Goal: Check status: Check status

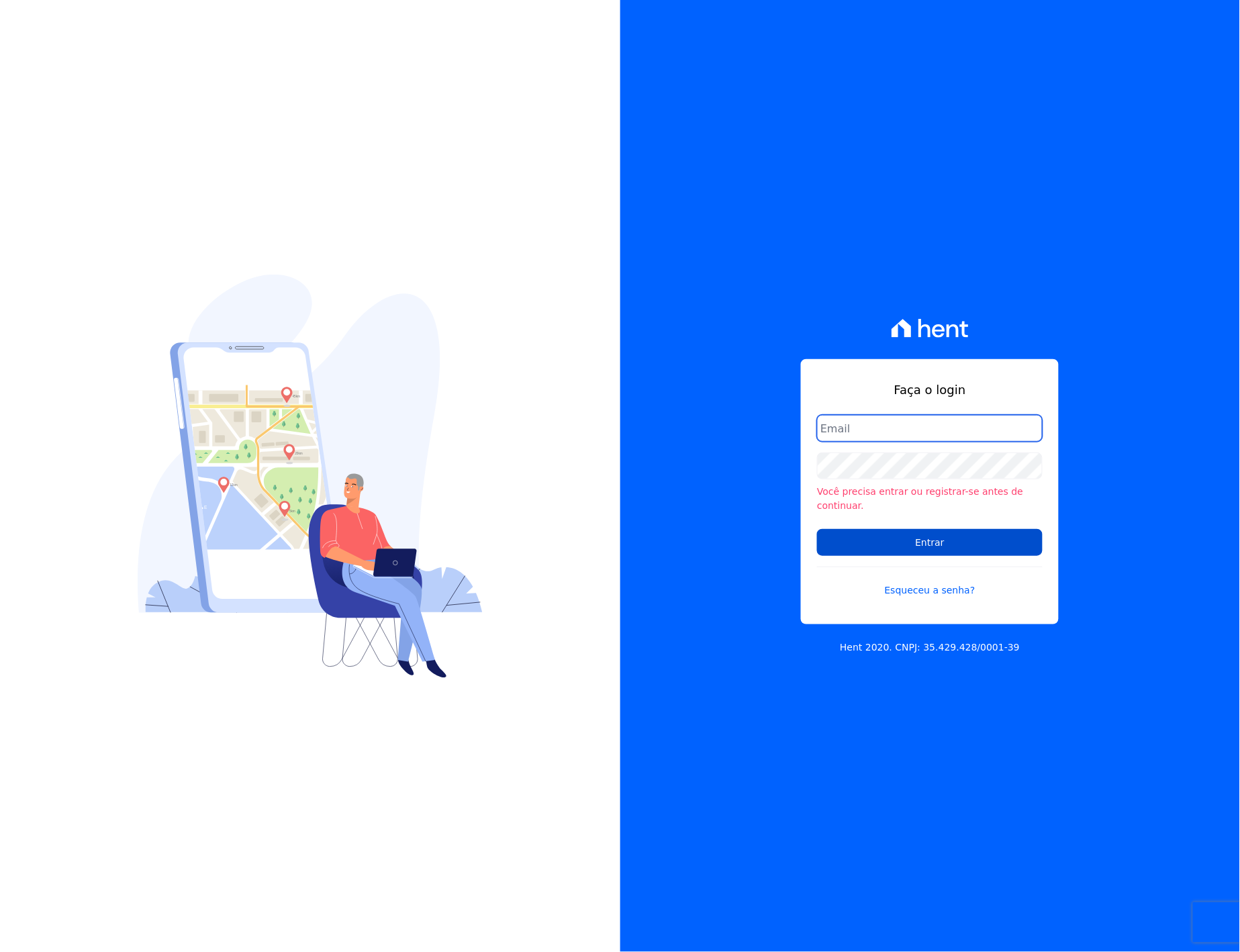
type input "[EMAIL_ADDRESS][PERSON_NAME][DOMAIN_NAME]"
click at [982, 535] on input "Entrar" at bounding box center [930, 543] width 226 height 27
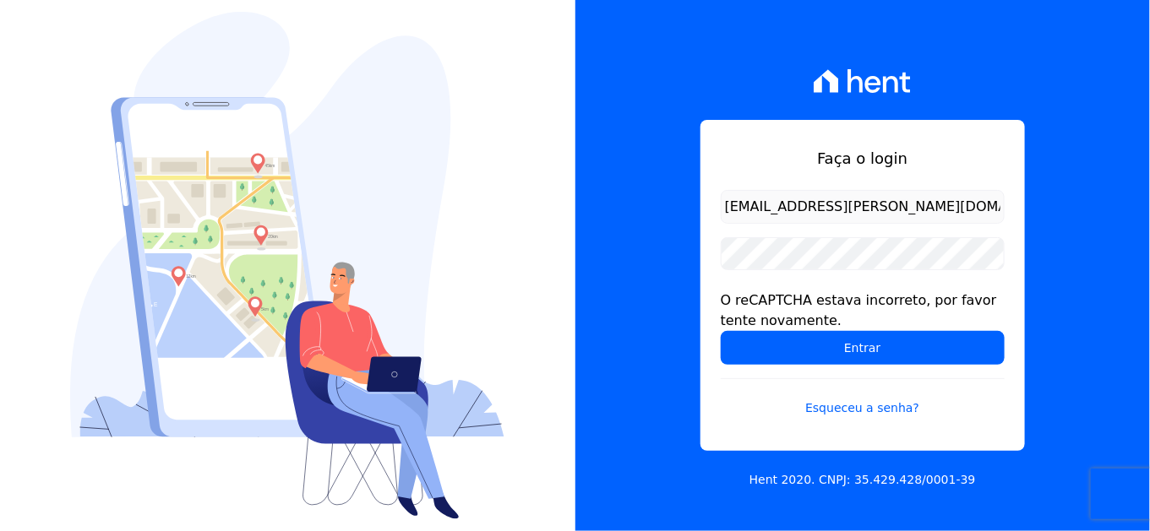
click at [649, 427] on div "Faça o login italo.fernandes@e-arke.com O reCAPTCHA estava incorreto, por favor…" at bounding box center [862, 265] width 575 height 531
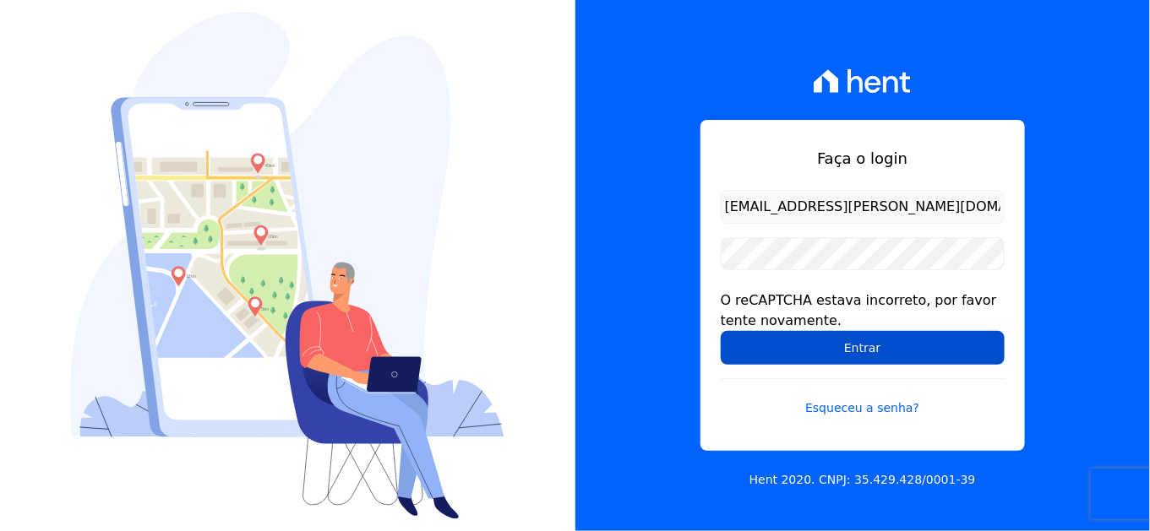
click at [763, 363] on input "Entrar" at bounding box center [863, 348] width 284 height 34
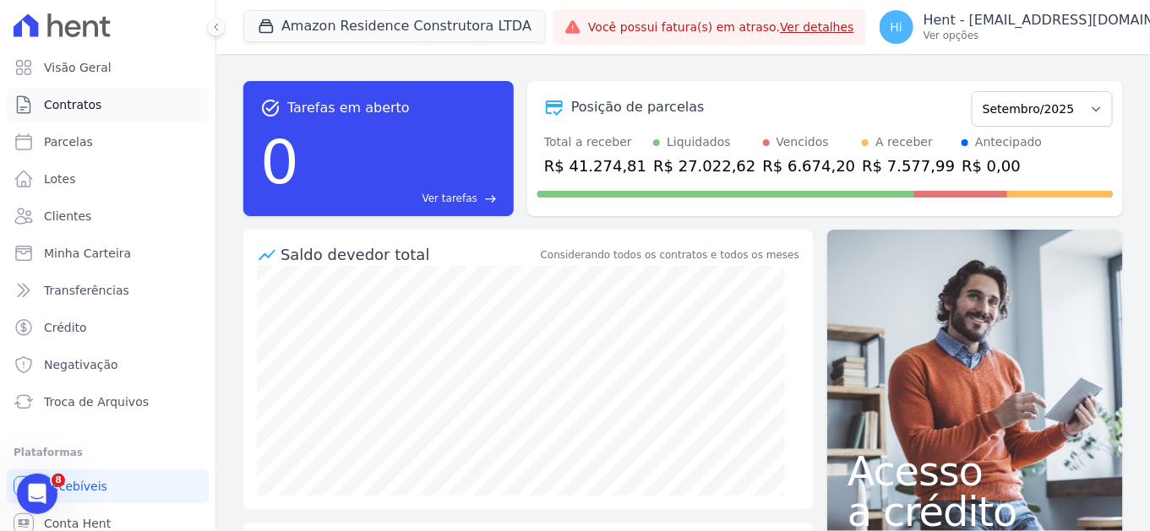
click at [87, 103] on span "Contratos" at bounding box center [72, 104] width 57 height 17
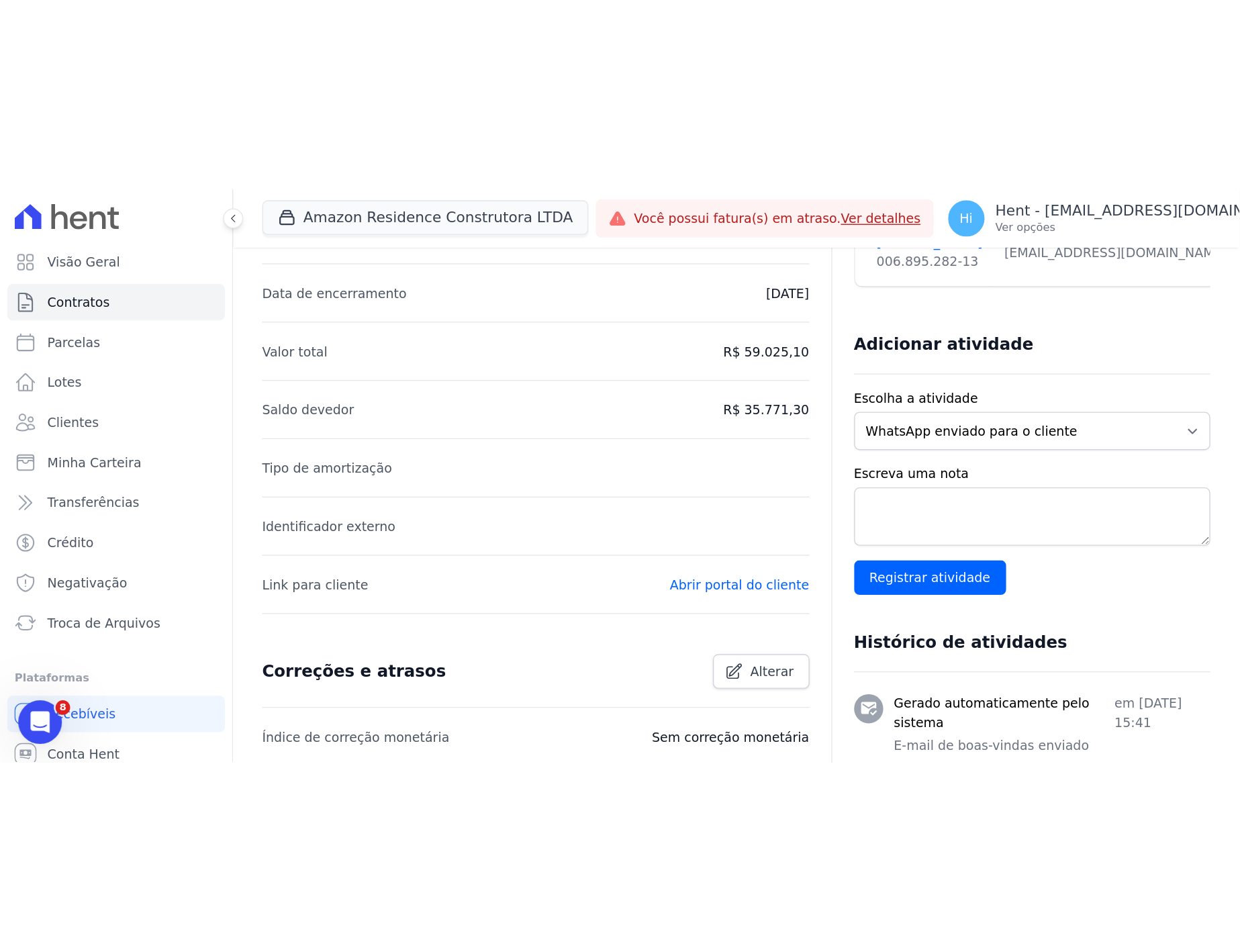
scroll to position [223, 0]
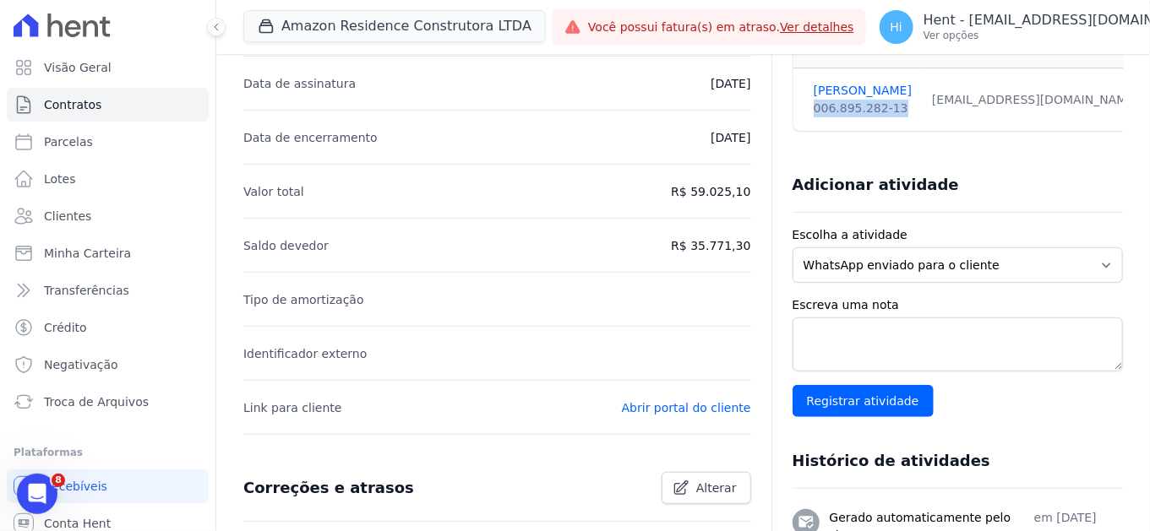
drag, startPoint x: 885, startPoint y: 108, endPoint x: 803, endPoint y: 103, distance: 82.1
click at [803, 103] on td "Fernando Júnior 006.895.282-13" at bounding box center [857, 99] width 128 height 63
copy span "006.895.282-13"
click at [680, 409] on link "Abrir portal do cliente" at bounding box center [686, 408] width 129 height 14
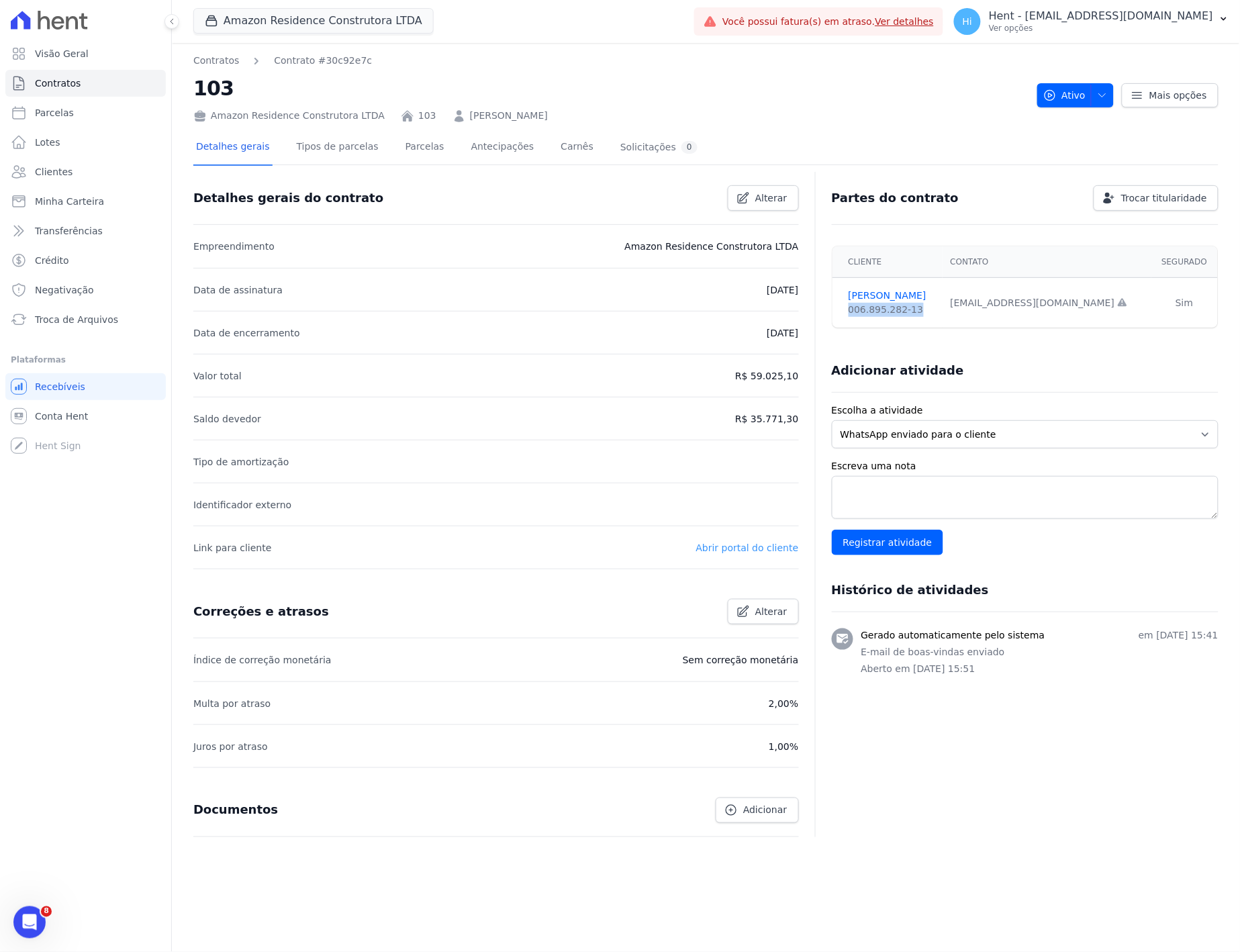
scroll to position [0, 0]
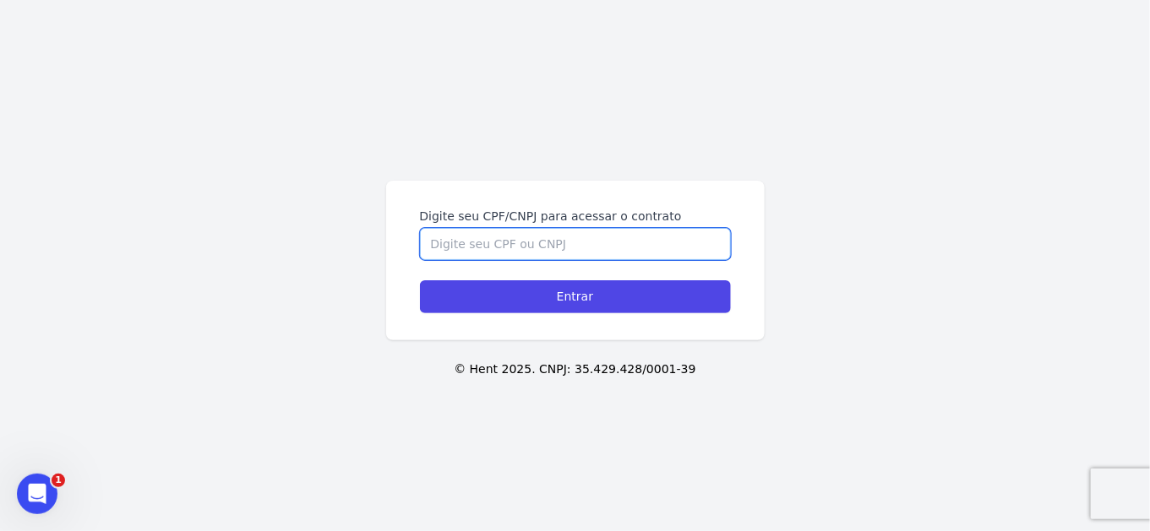
click at [575, 242] on input "Digite seu CPF/CNPJ para acessar o contrato" at bounding box center [575, 244] width 311 height 32
paste input "006.895.282-13"
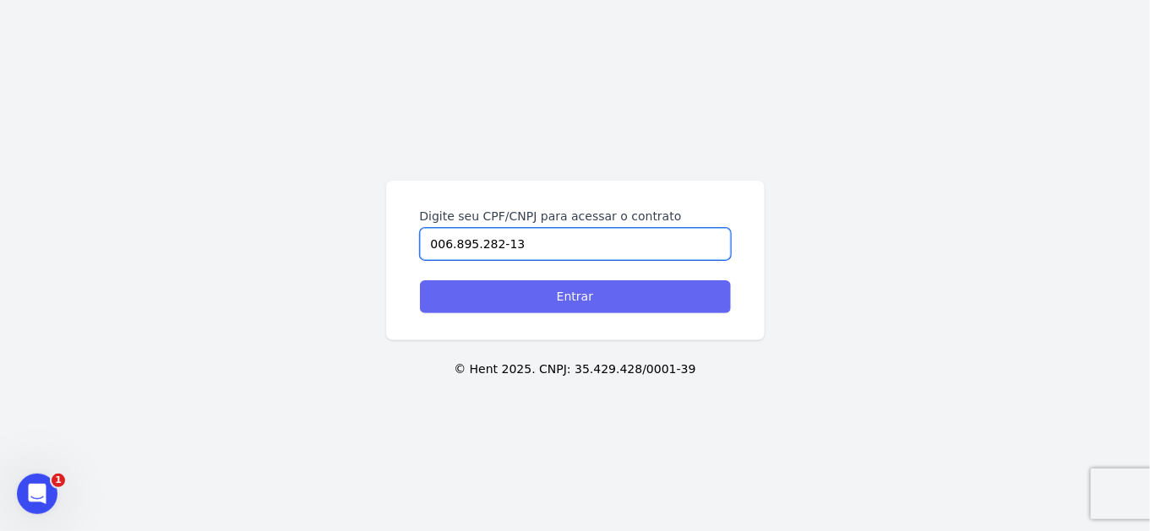
type input "006.895.282-13"
click at [583, 289] on input "Entrar" at bounding box center [575, 296] width 311 height 33
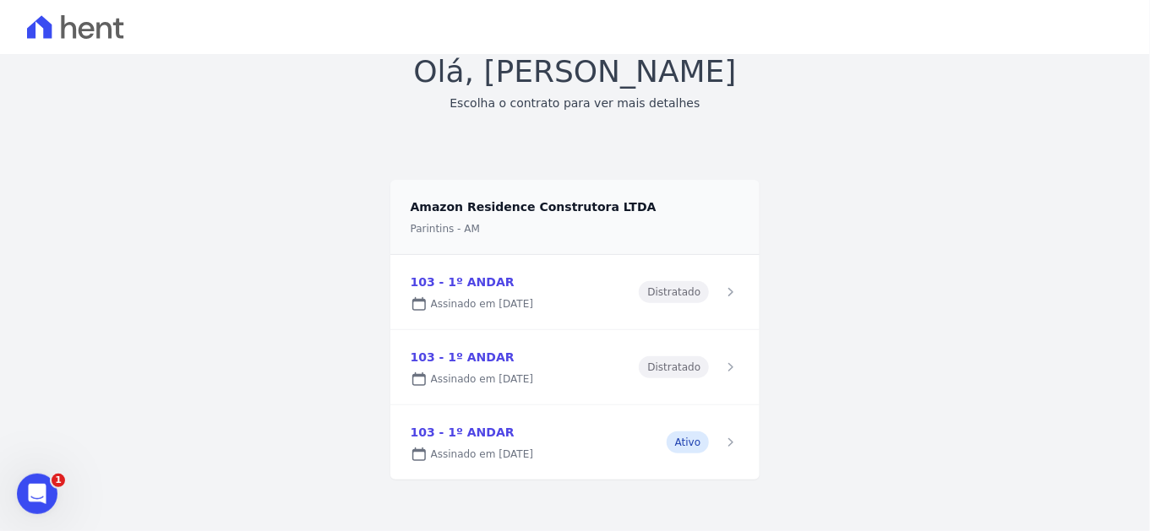
scroll to position [104, 0]
click at [655, 440] on link at bounding box center [575, 442] width 370 height 74
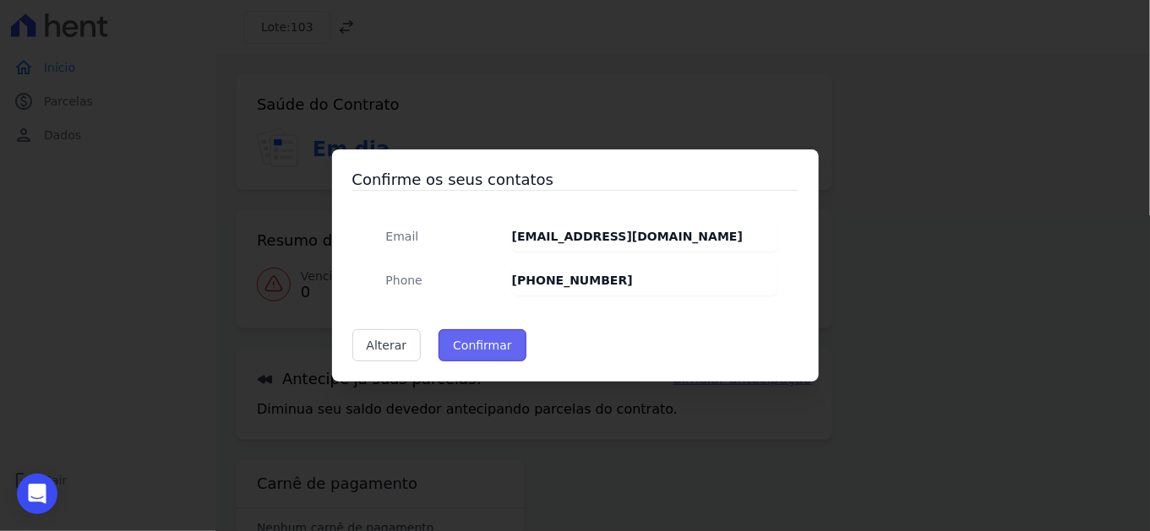
click at [469, 342] on button "Confirmar" at bounding box center [482, 345] width 88 height 32
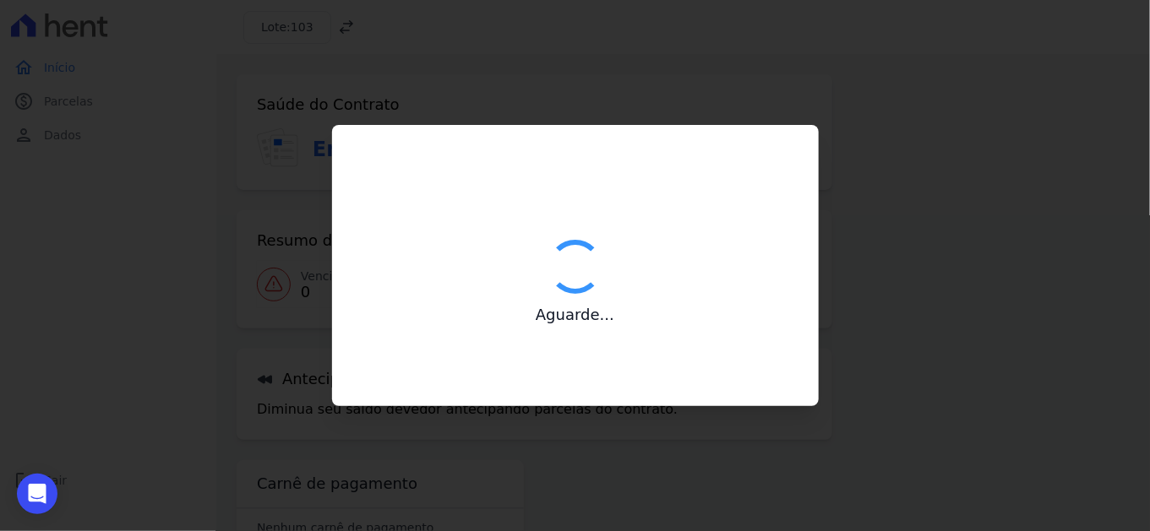
type input "Contatos confirmados com sucesso."
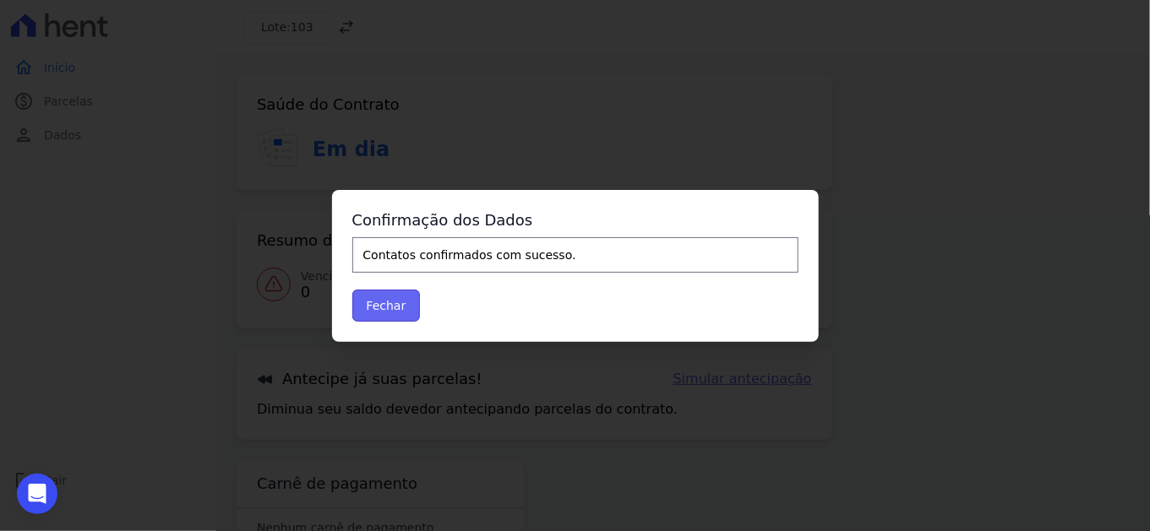
click at [384, 313] on button "Fechar" at bounding box center [386, 306] width 68 height 32
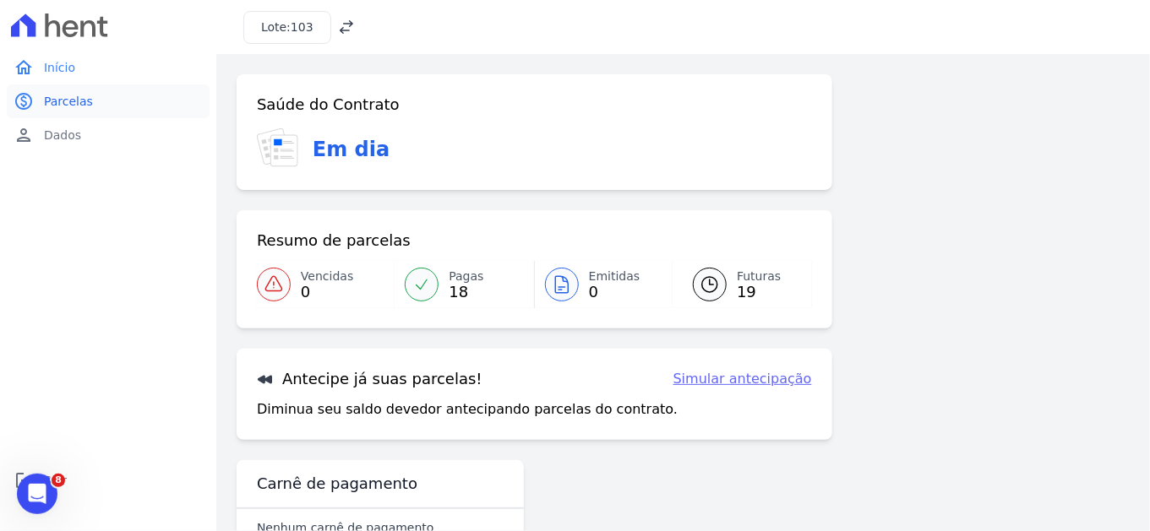
click at [74, 96] on span "Parcelas" at bounding box center [68, 101] width 49 height 17
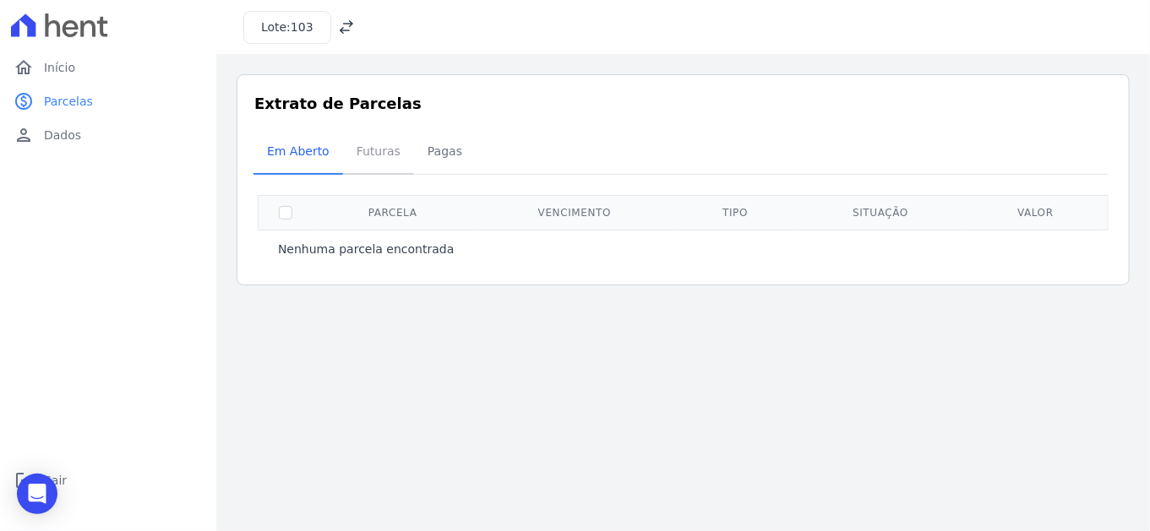
click at [373, 152] on span "Futuras" at bounding box center [378, 151] width 64 height 34
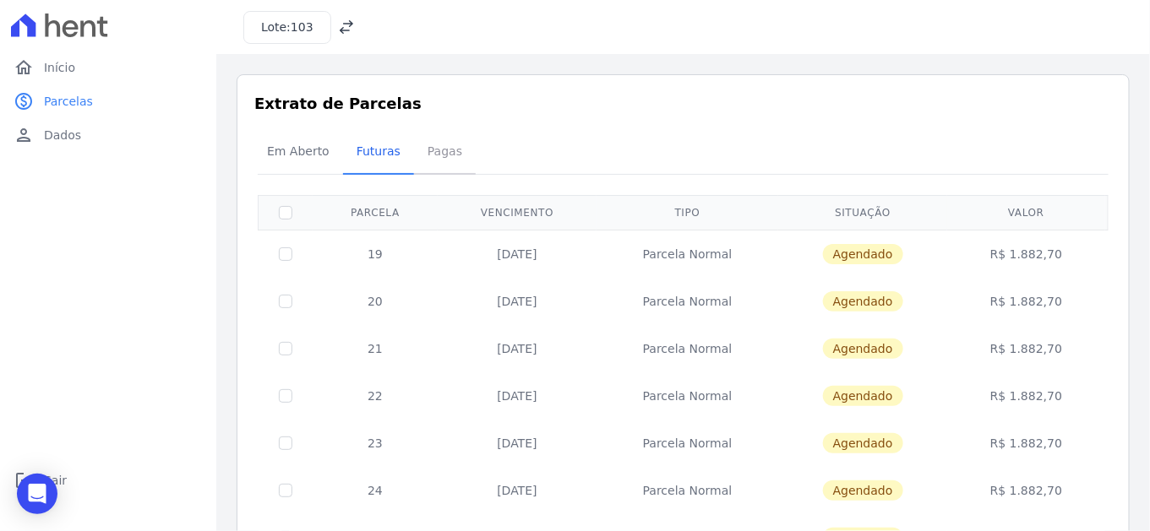
click at [435, 145] on span "Pagas" at bounding box center [444, 151] width 55 height 34
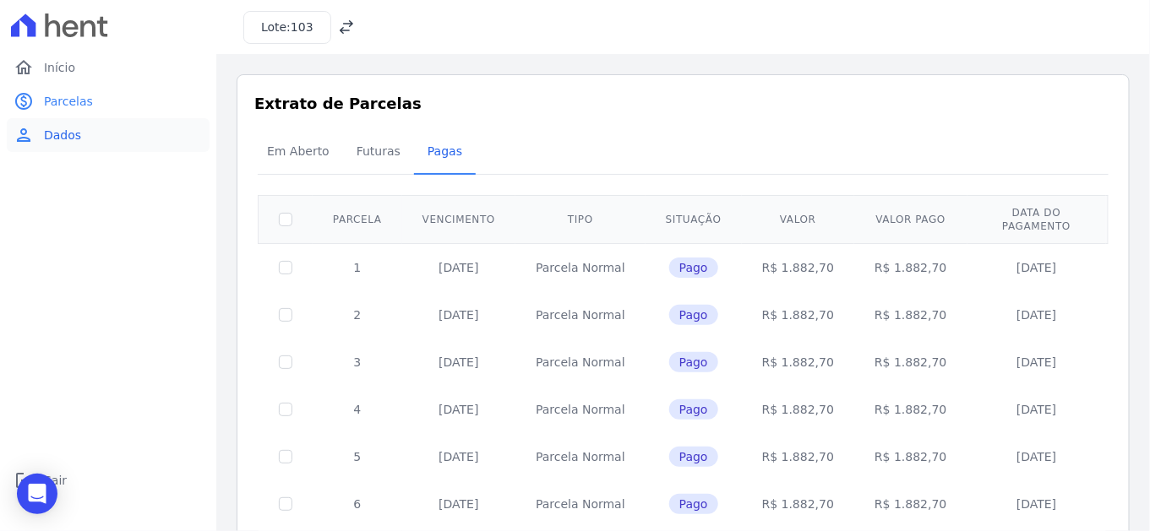
click at [69, 132] on span "Dados" at bounding box center [62, 135] width 37 height 17
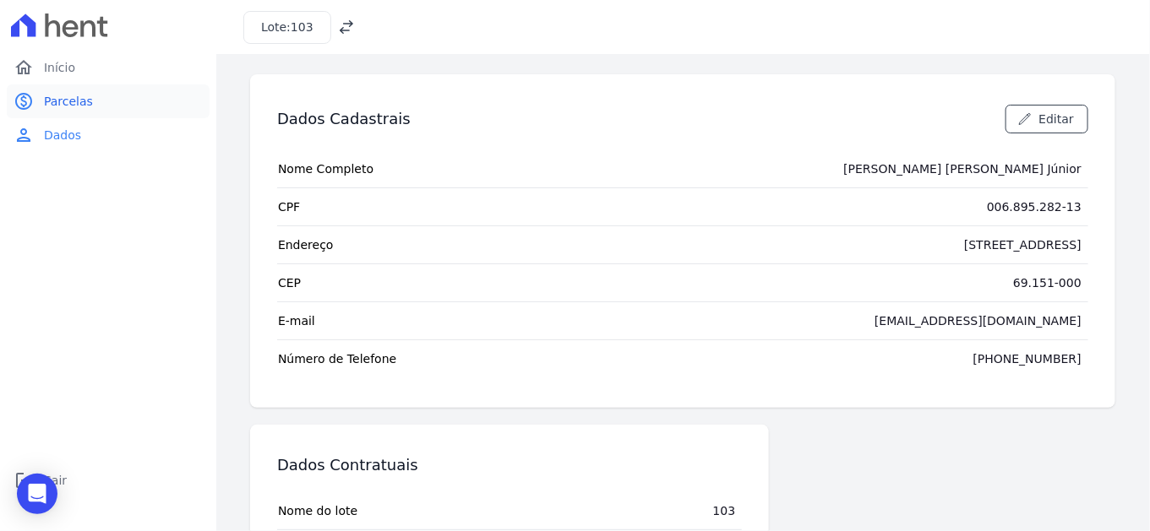
click at [46, 101] on span "Parcelas" at bounding box center [68, 101] width 49 height 17
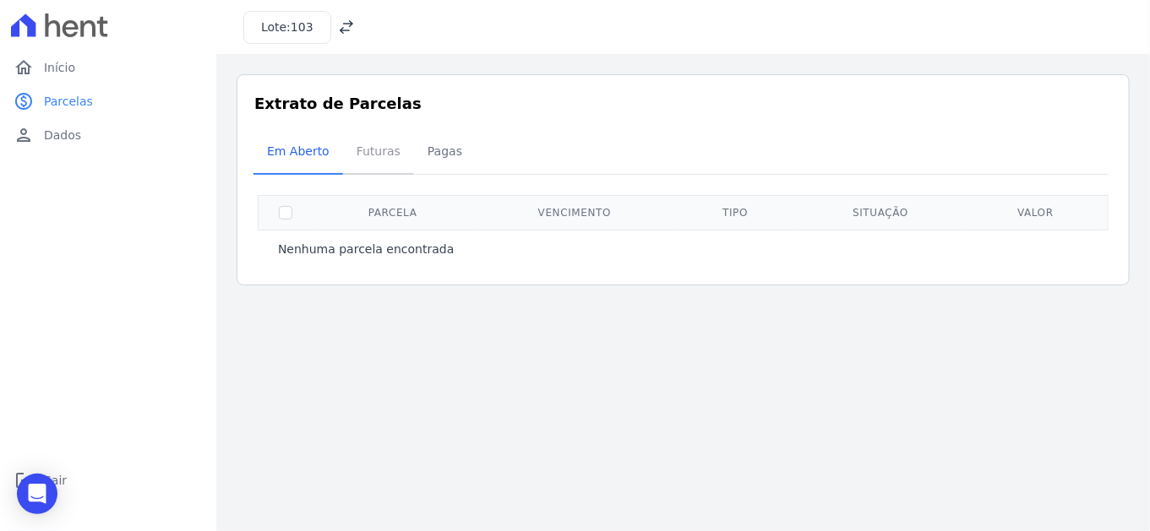
click at [367, 150] on span "Futuras" at bounding box center [378, 151] width 64 height 34
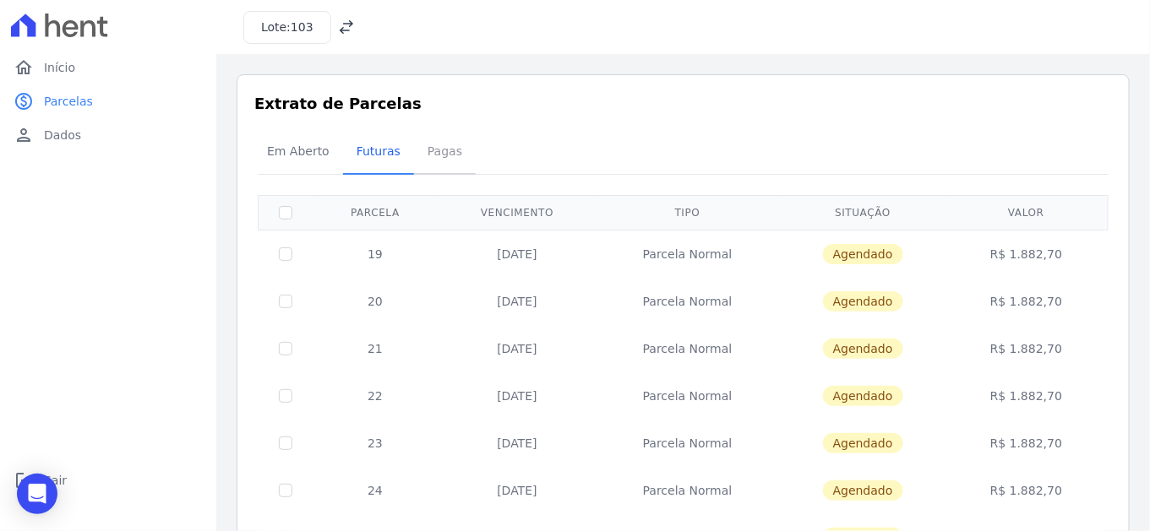
click at [419, 147] on span "Pagas" at bounding box center [444, 151] width 55 height 34
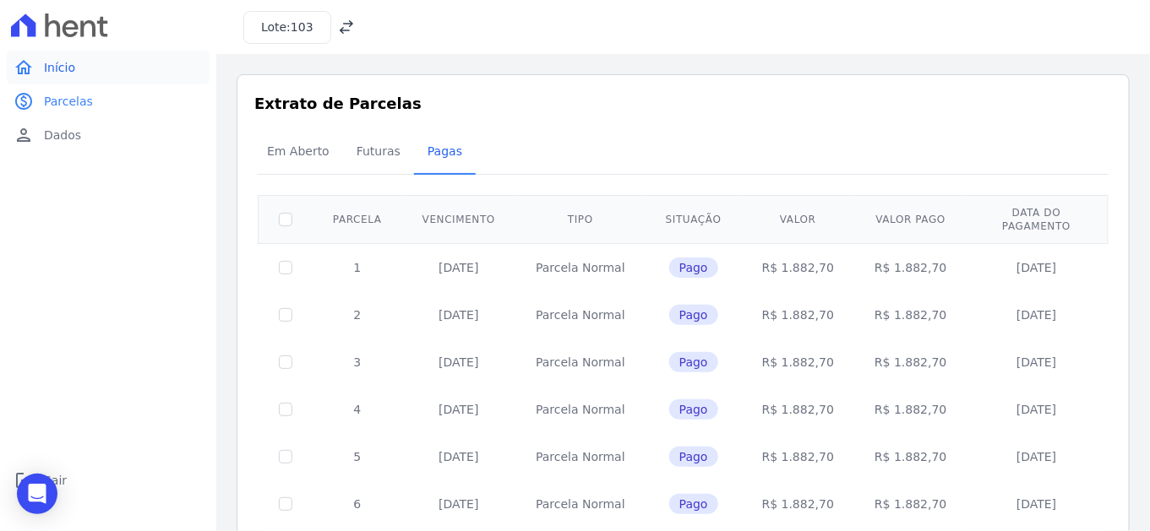
click at [49, 59] on span "Início" at bounding box center [59, 67] width 31 height 17
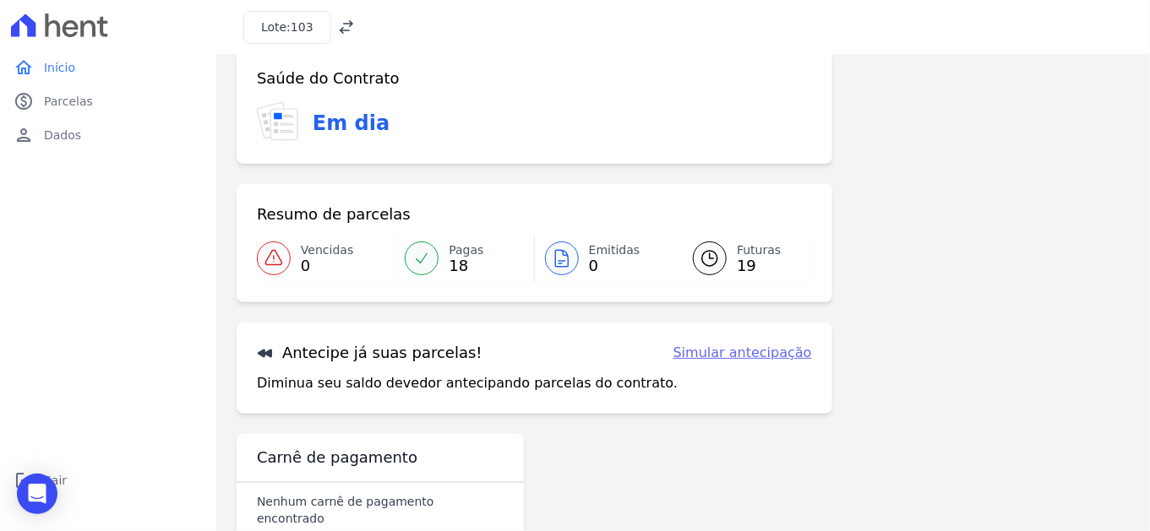
scroll to position [48, 0]
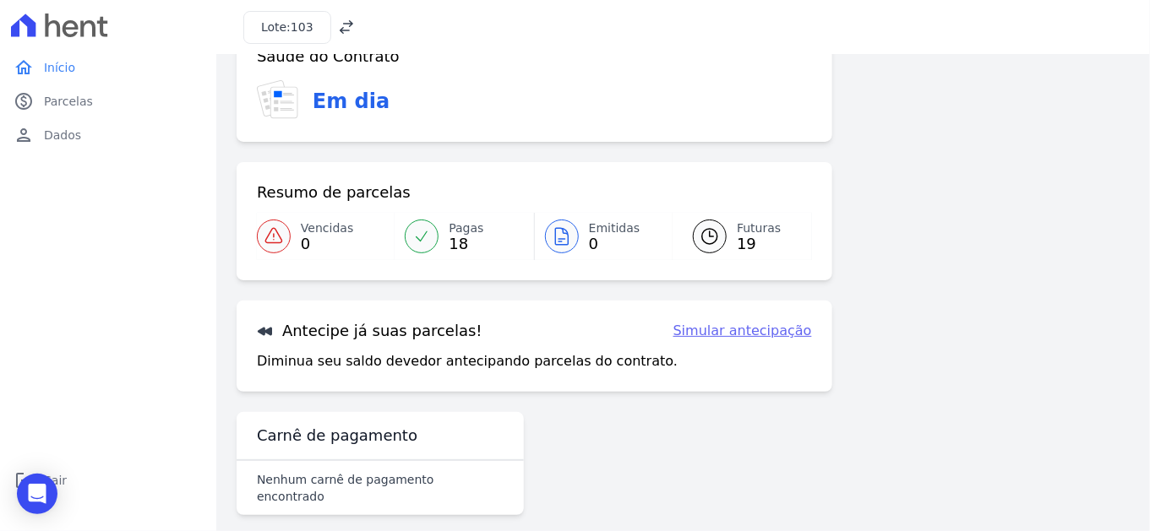
click at [756, 333] on link "Simular antecipação" at bounding box center [742, 331] width 139 height 20
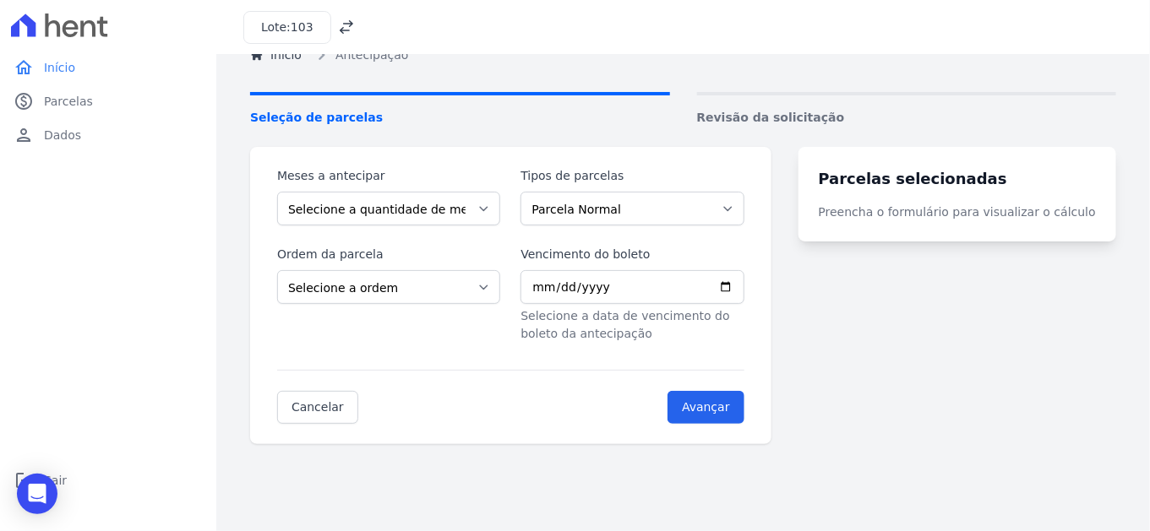
scroll to position [94, 0]
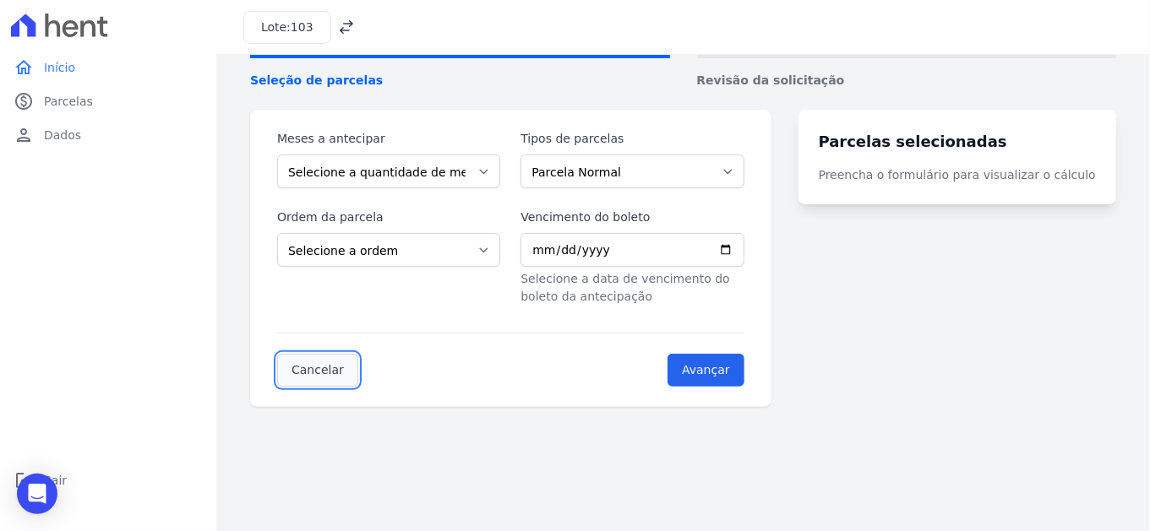
click at [329, 375] on link "Cancelar" at bounding box center [317, 370] width 81 height 33
